Goal: Information Seeking & Learning: Learn about a topic

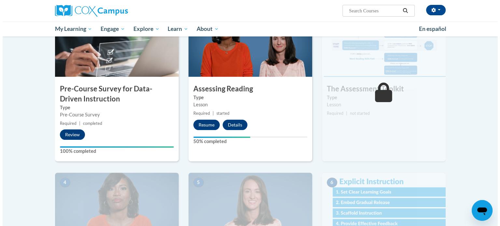
scroll to position [158, 0]
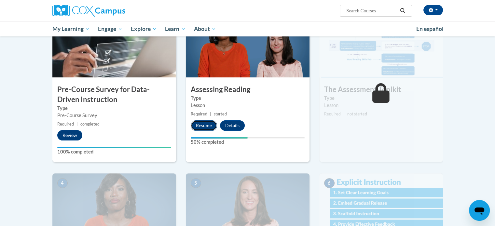
click at [207, 127] on button "Resume" at bounding box center [204, 125] width 26 height 10
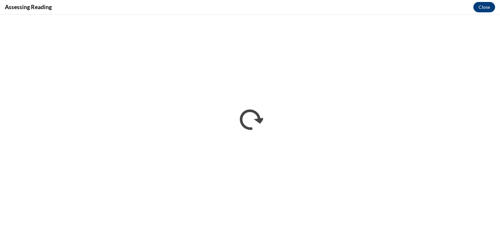
scroll to position [0, 0]
